Goal: Ask a question

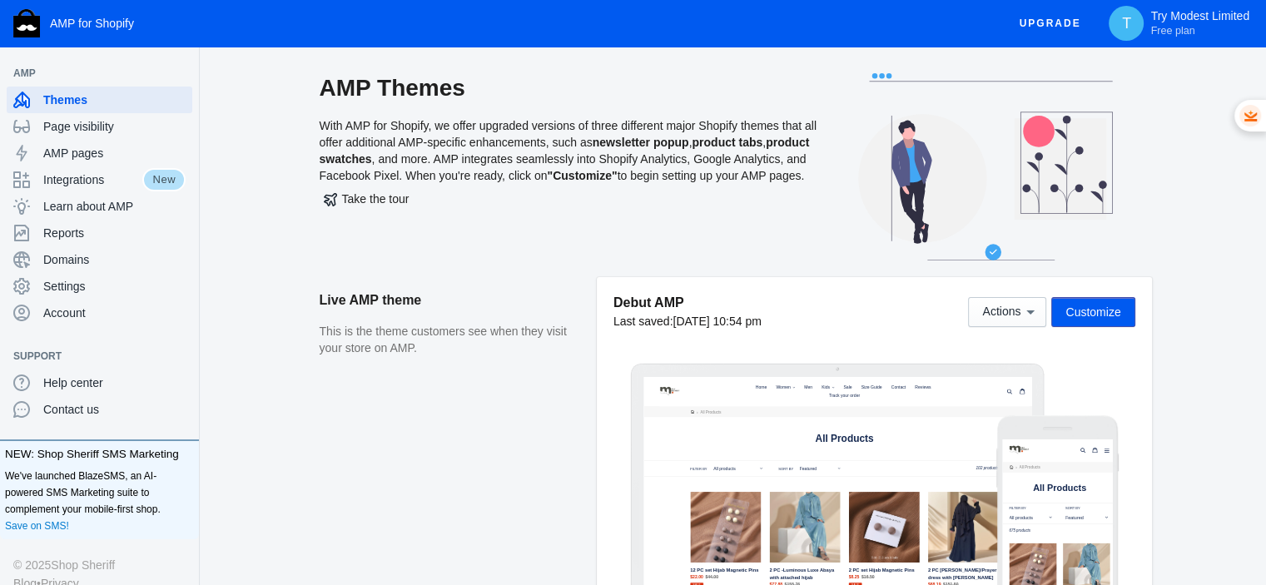
scroll to position [194, 0]
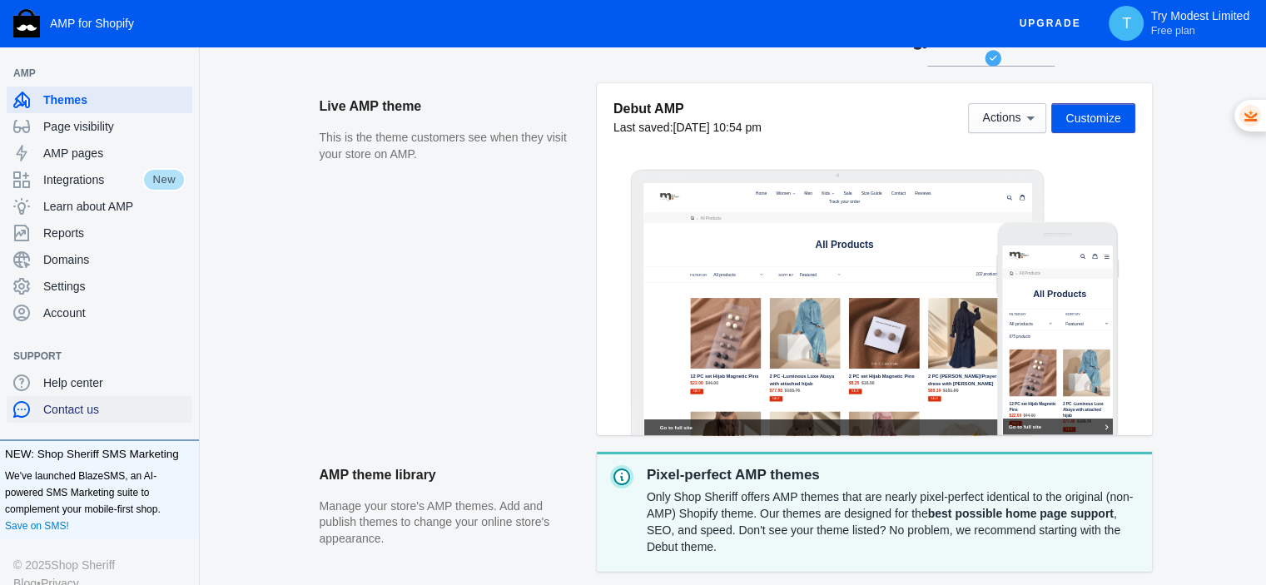
click at [89, 401] on span "Contact us" at bounding box center [114, 409] width 142 height 17
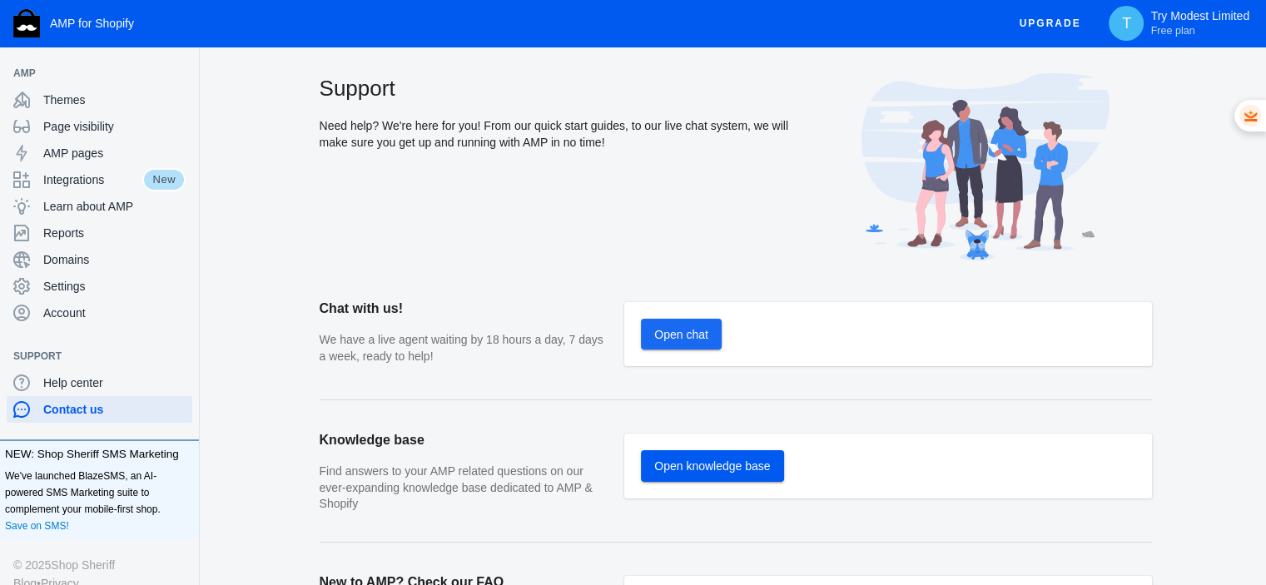
click at [687, 336] on span "Open chat" at bounding box center [681, 334] width 54 height 13
click at [682, 341] on button "Open chat" at bounding box center [681, 334] width 81 height 31
click at [1209, 536] on span "Open chat" at bounding box center [1220, 545] width 27 height 23
click at [1213, 534] on span "Open chat" at bounding box center [1220, 545] width 27 height 23
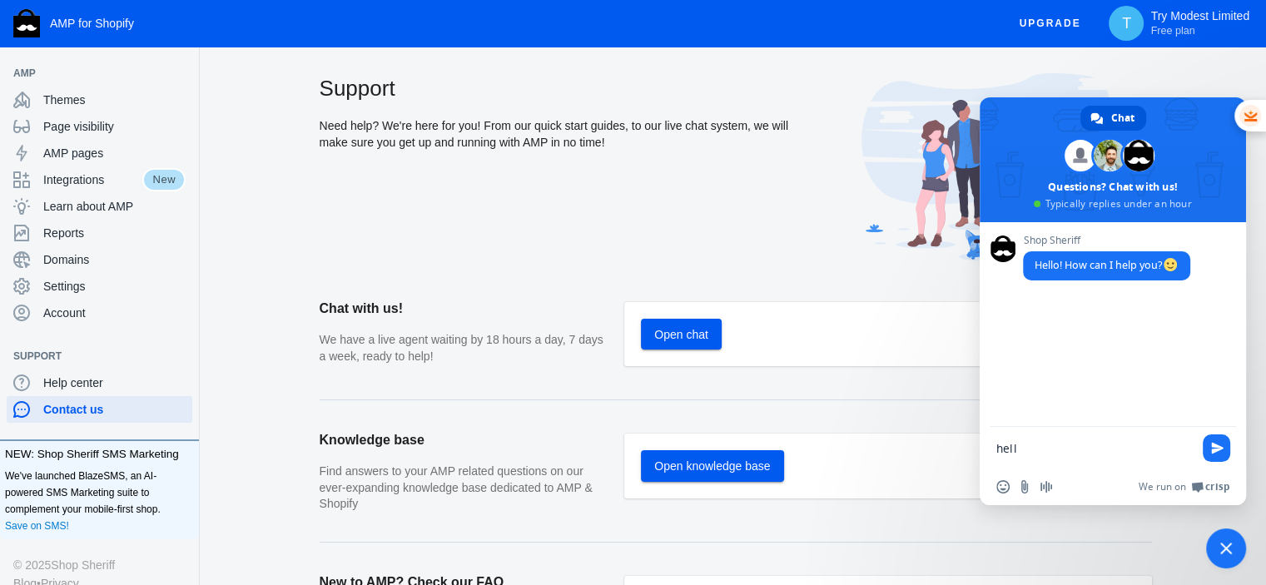
type textarea "hello"
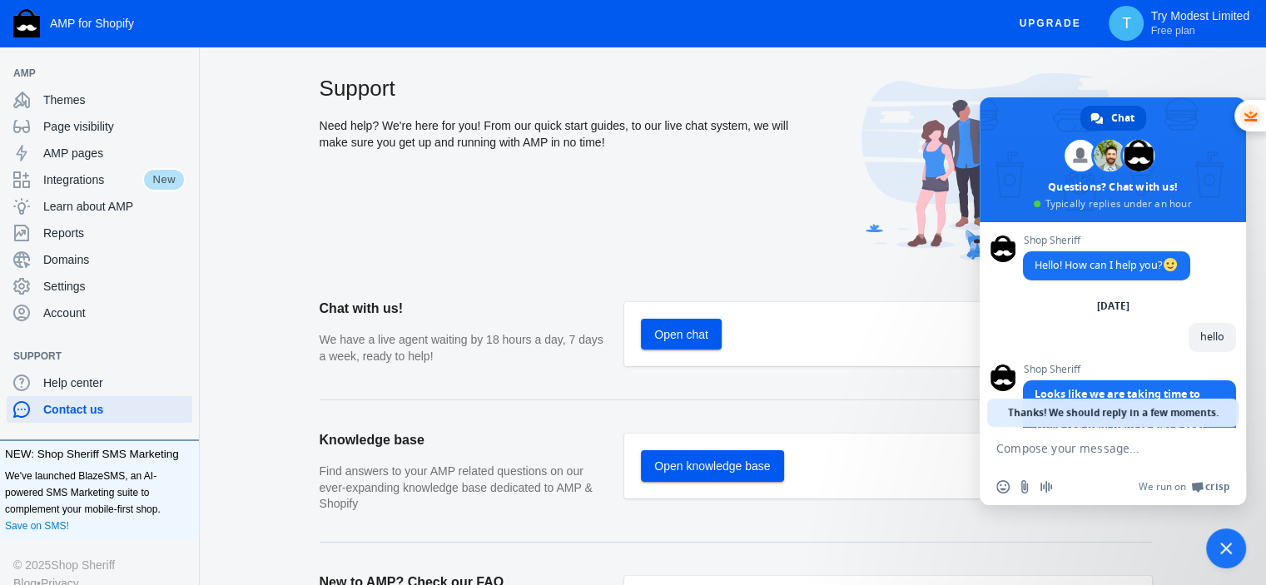
scroll to position [113, 0]
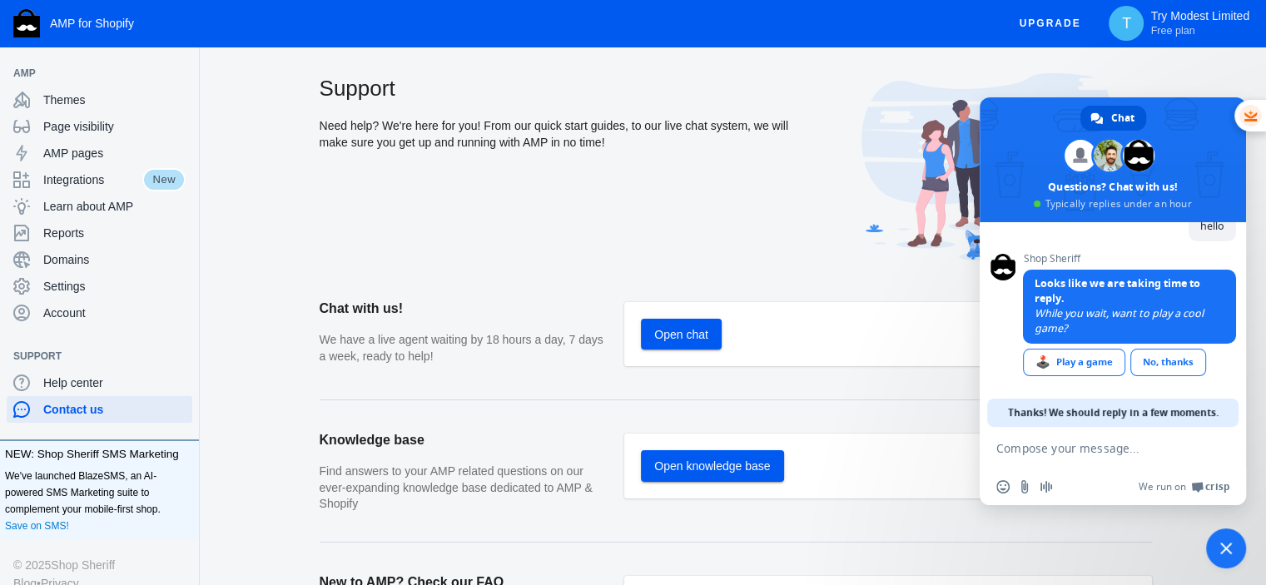
click at [1156, 362] on div "No, thanks" at bounding box center [1169, 362] width 76 height 27
